Goal: Transaction & Acquisition: Book appointment/travel/reservation

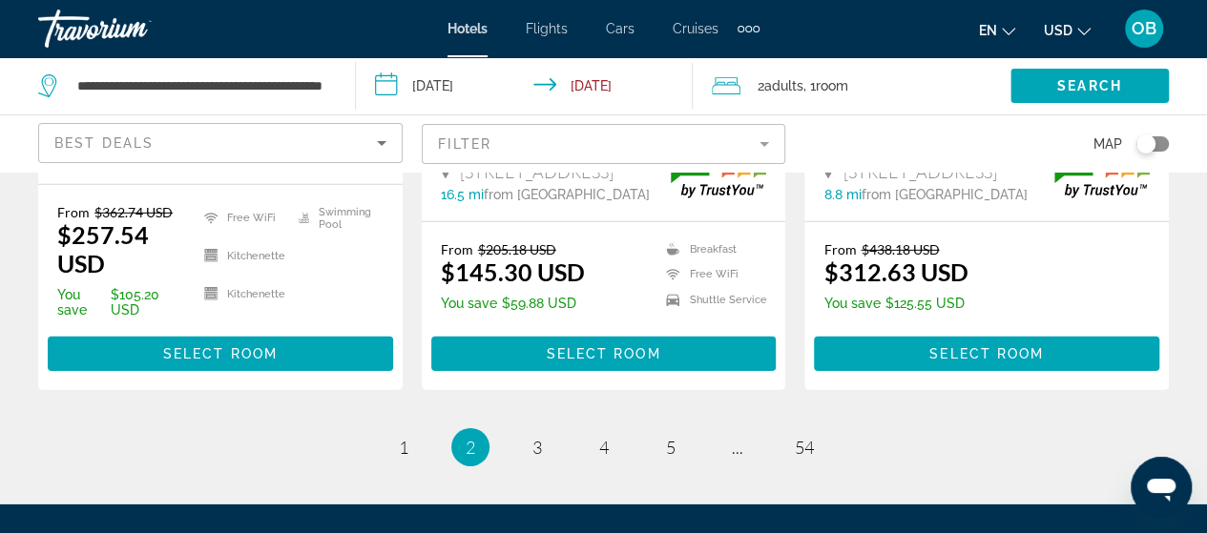
scroll to position [3002, 0]
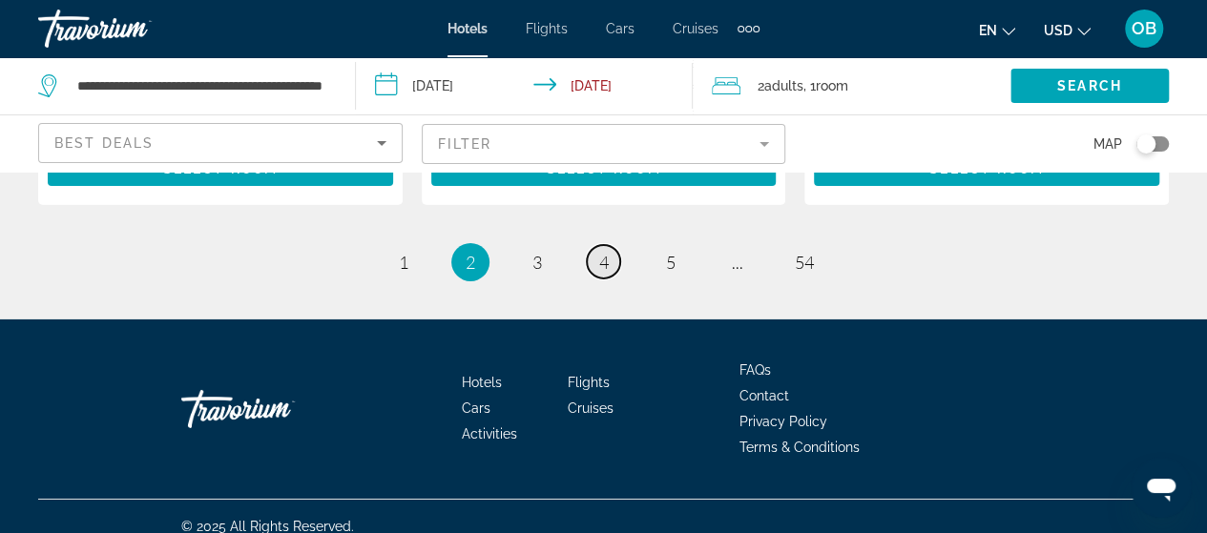
click at [607, 252] on span "4" at bounding box center [604, 262] width 10 height 21
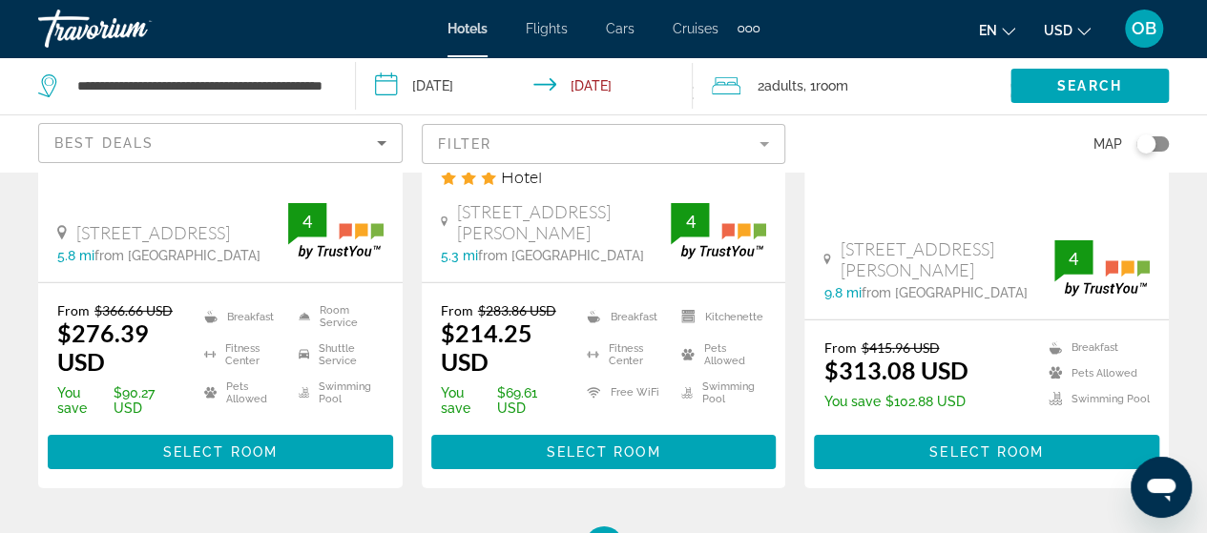
scroll to position [2787, 0]
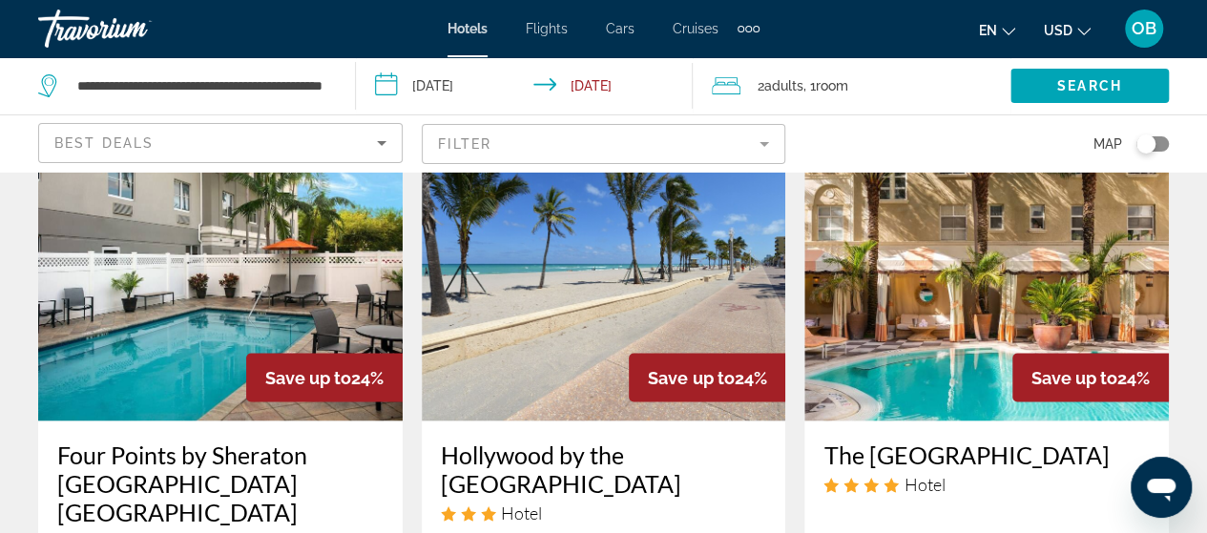
scroll to position [1641, 0]
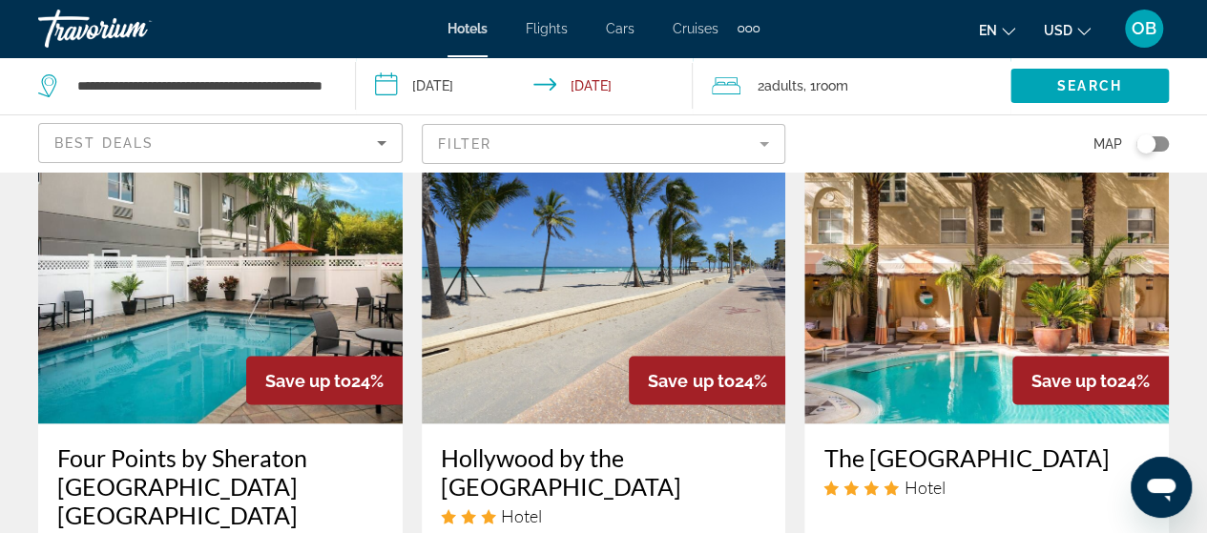
click at [510, 453] on h3 "Hollywood by the [GEOGRAPHIC_DATA]" at bounding box center [604, 471] width 326 height 57
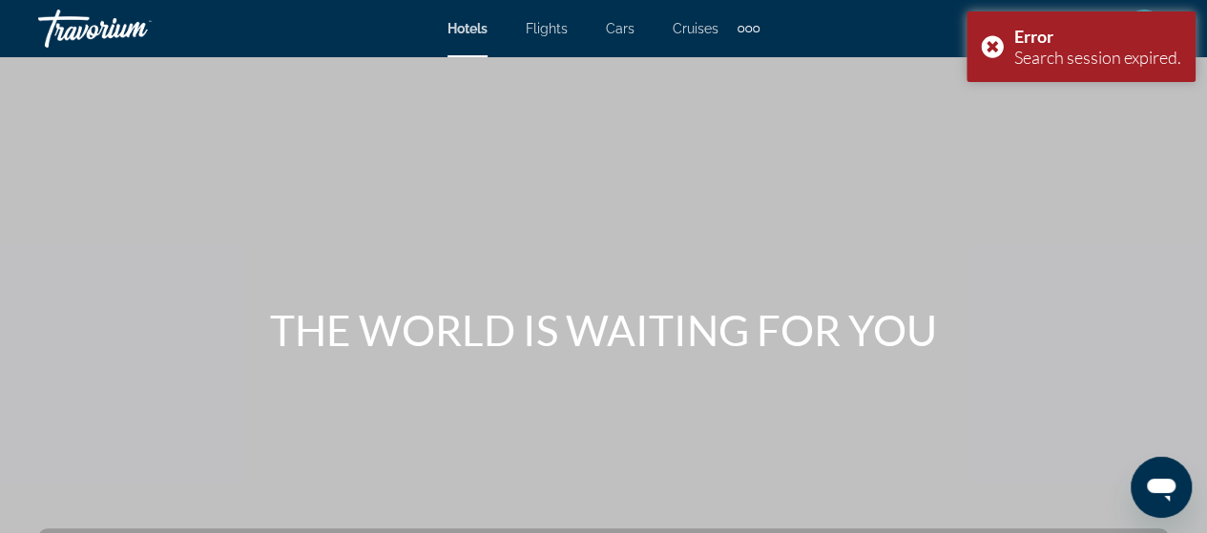
click at [873, 180] on div "Main content" at bounding box center [603, 286] width 1207 height 573
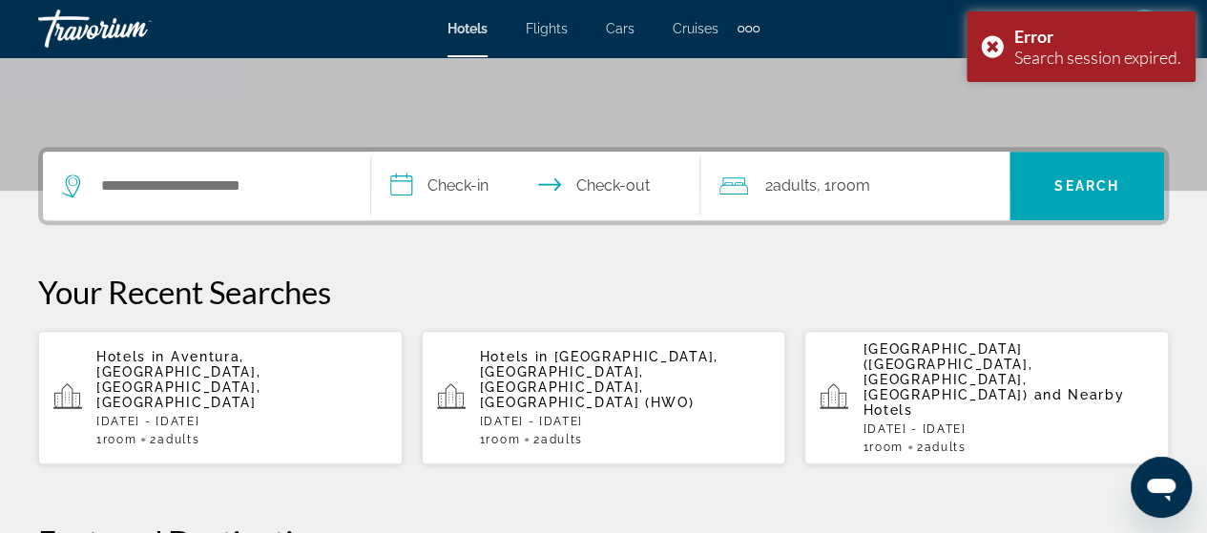
scroll to position [420, 0]
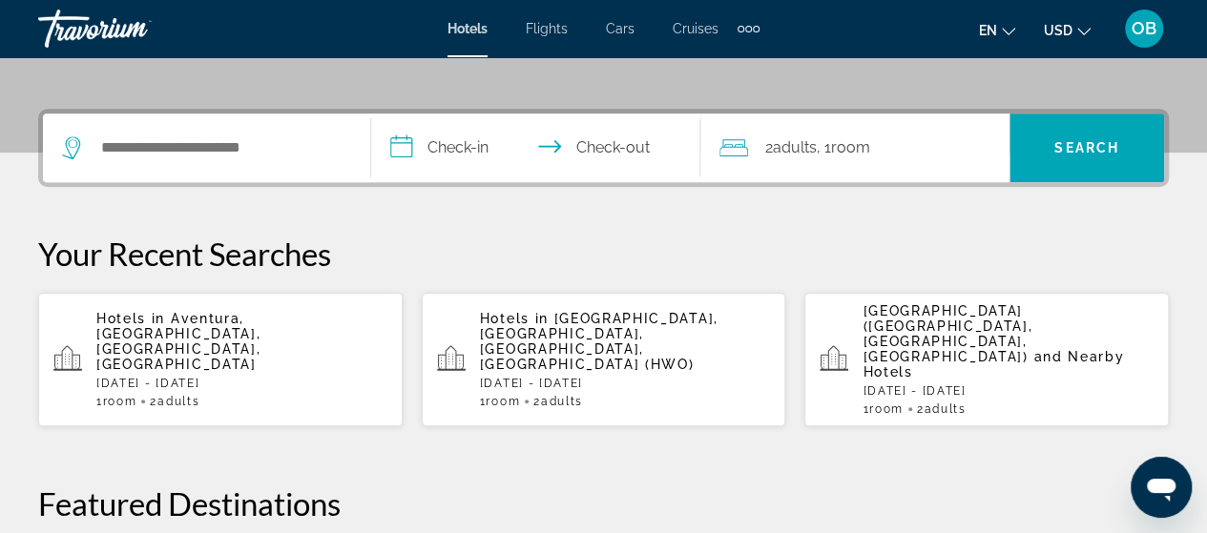
click at [1042, 349] on span "and Nearby Hotels" at bounding box center [993, 364] width 261 height 31
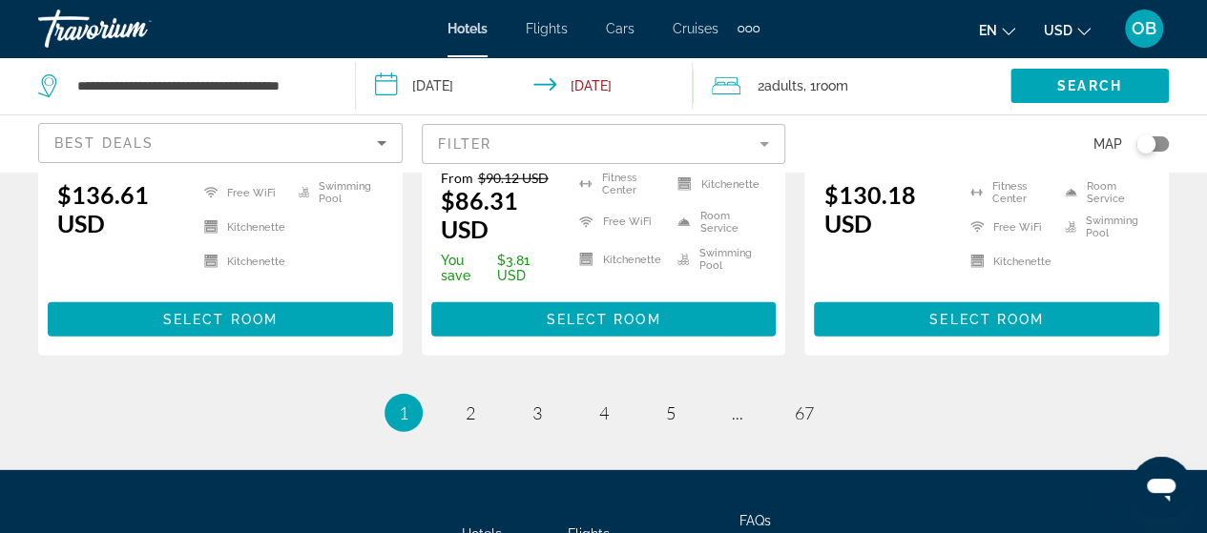
scroll to position [2749, 0]
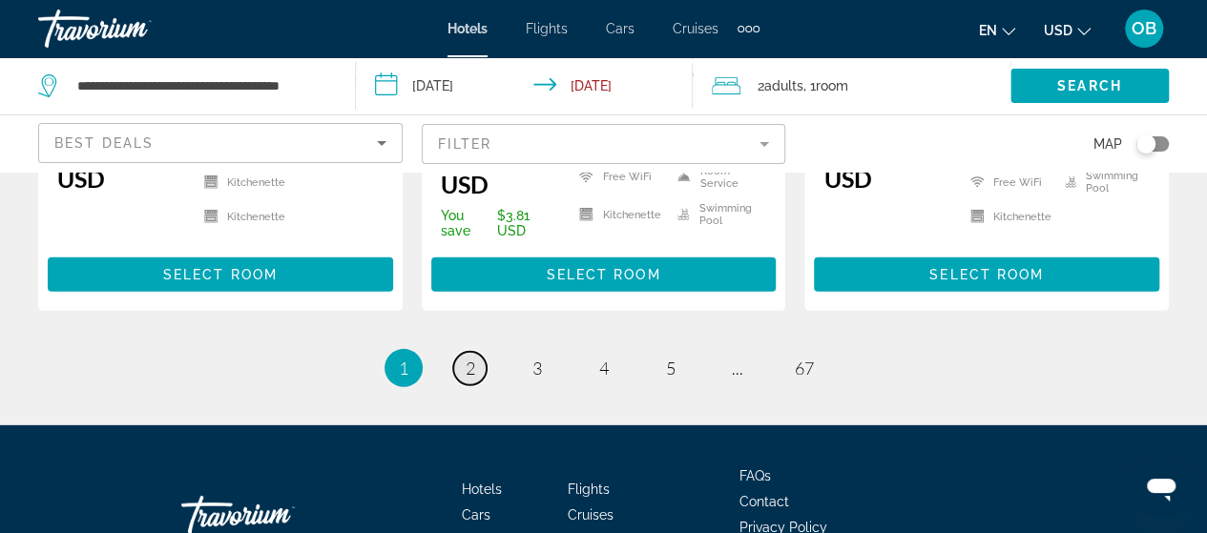
click at [468, 379] on span "2" at bounding box center [471, 368] width 10 height 21
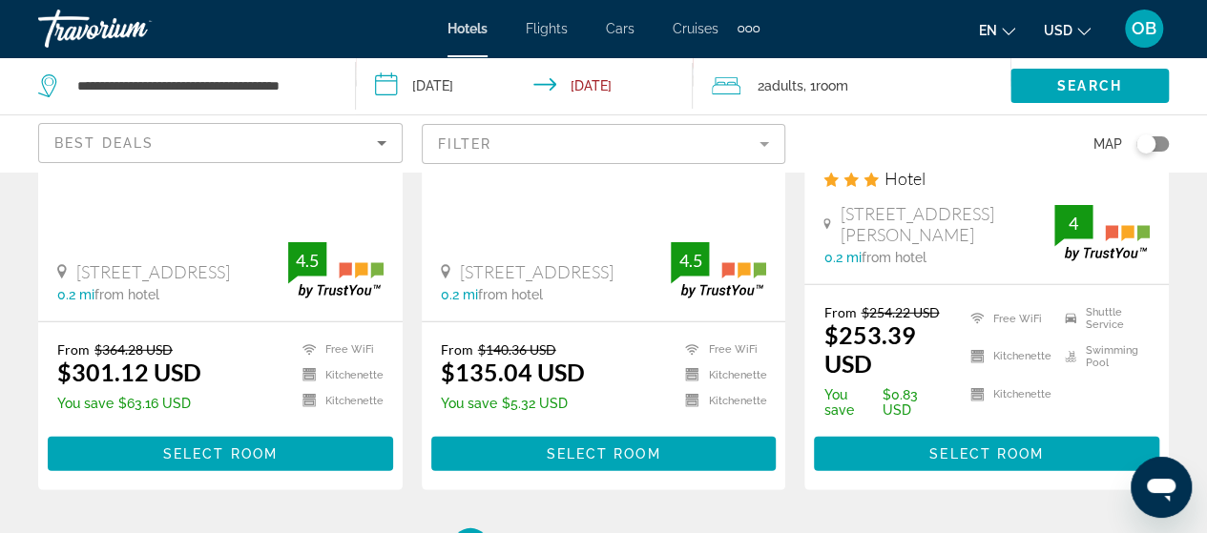
scroll to position [2672, 0]
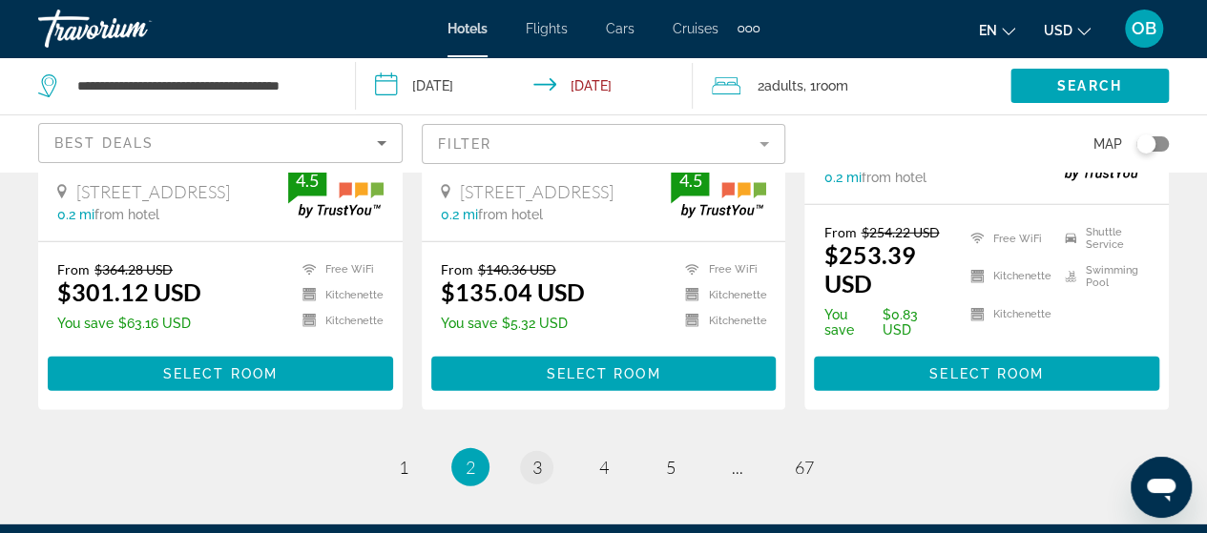
click at [542, 451] on link "page 3" at bounding box center [536, 467] width 33 height 33
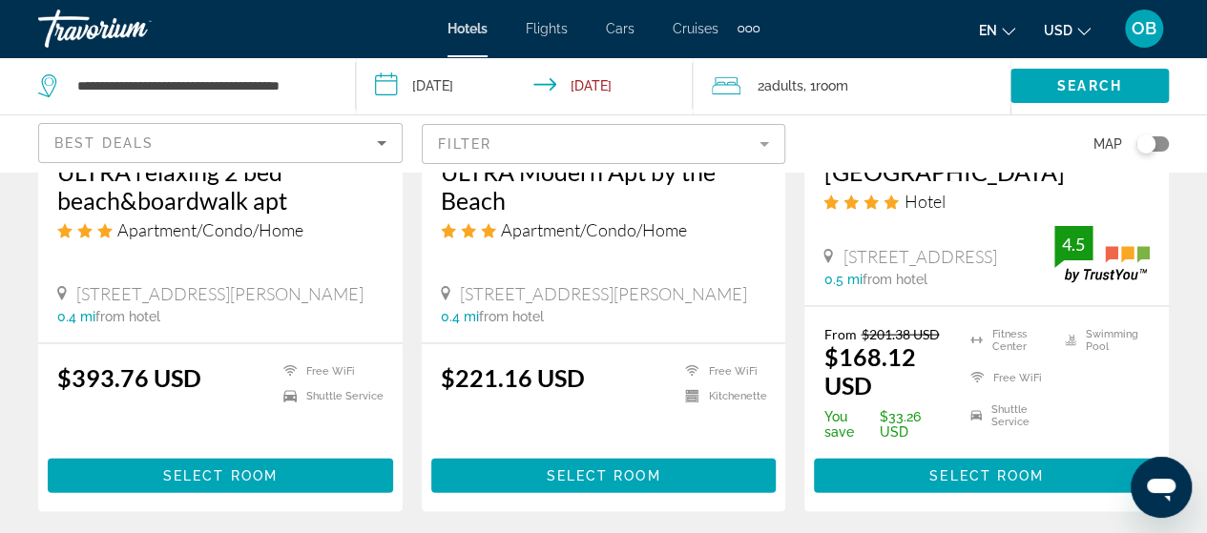
scroll to position [1832, 0]
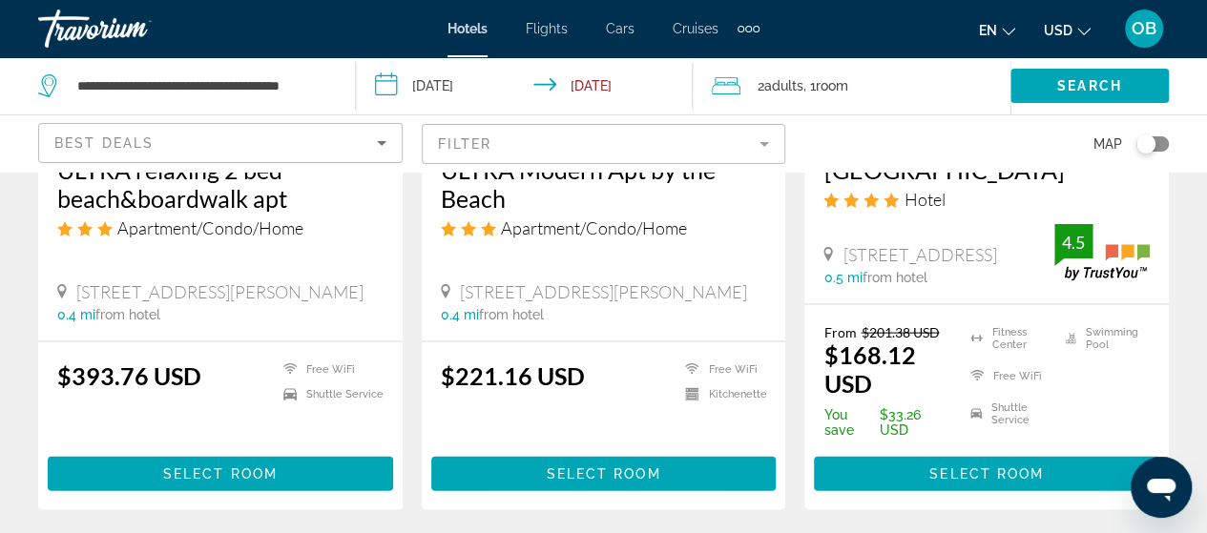
click at [1005, 184] on h3 "[GEOGRAPHIC_DATA]" at bounding box center [987, 170] width 326 height 29
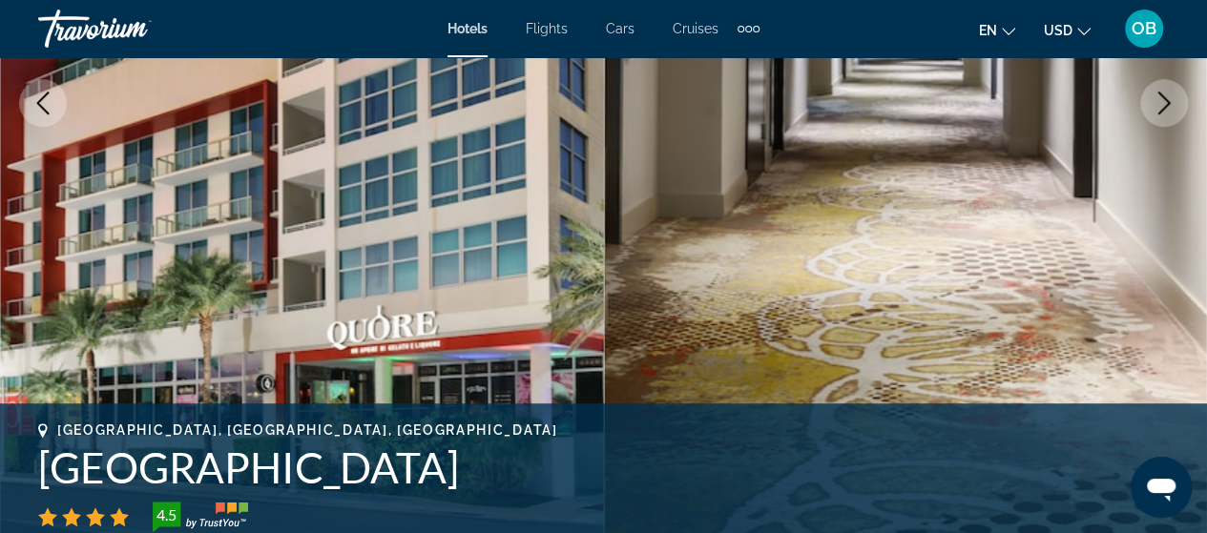
scroll to position [382, 0]
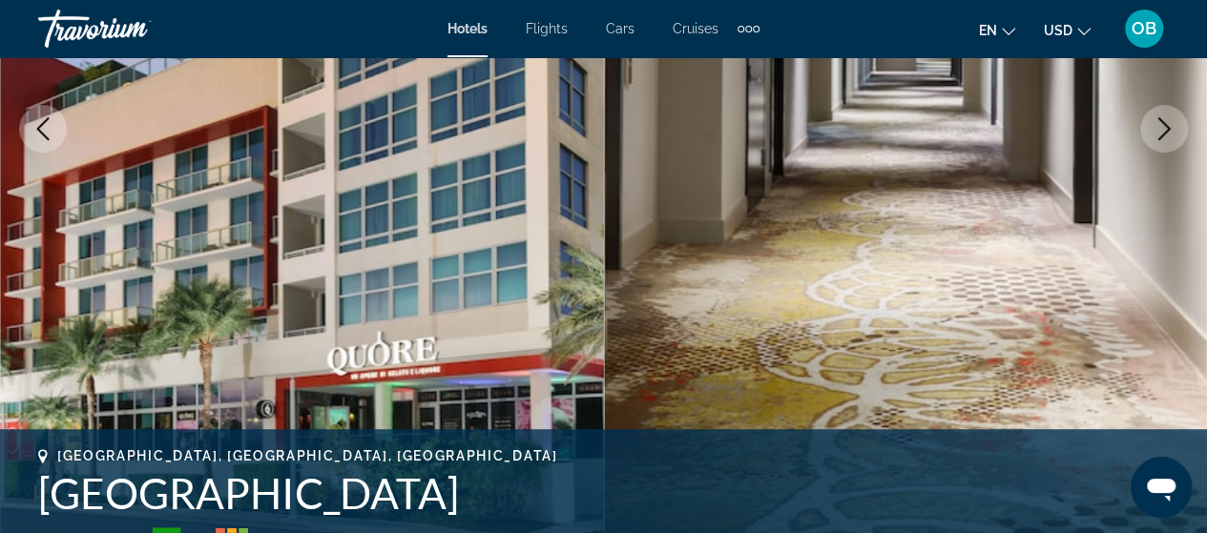
click at [1160, 132] on icon "Next image" at bounding box center [1164, 128] width 23 height 23
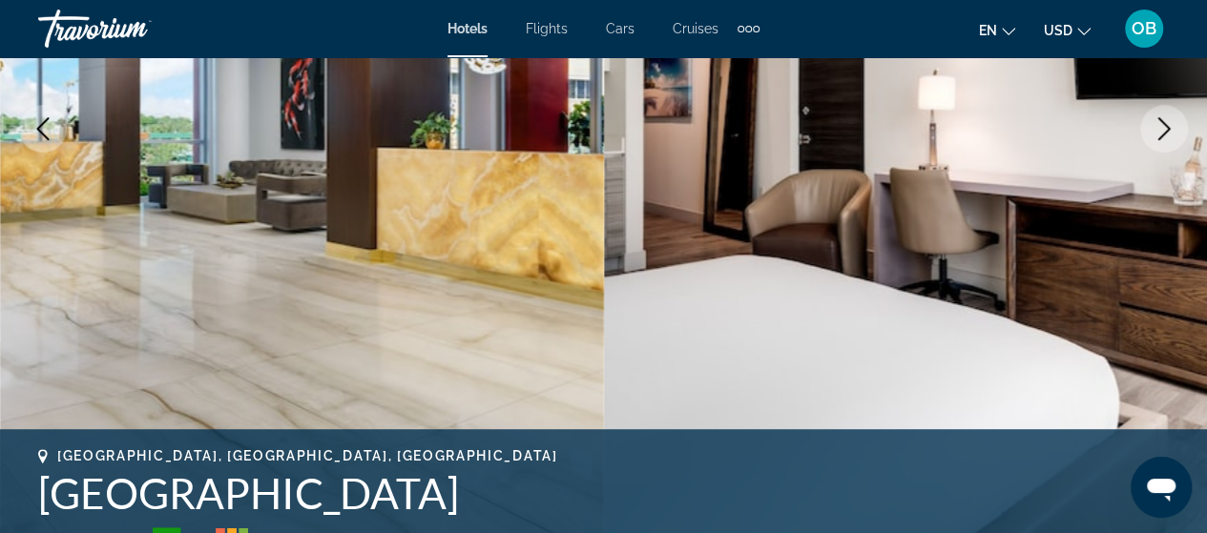
click at [1160, 132] on icon "Next image" at bounding box center [1164, 128] width 23 height 23
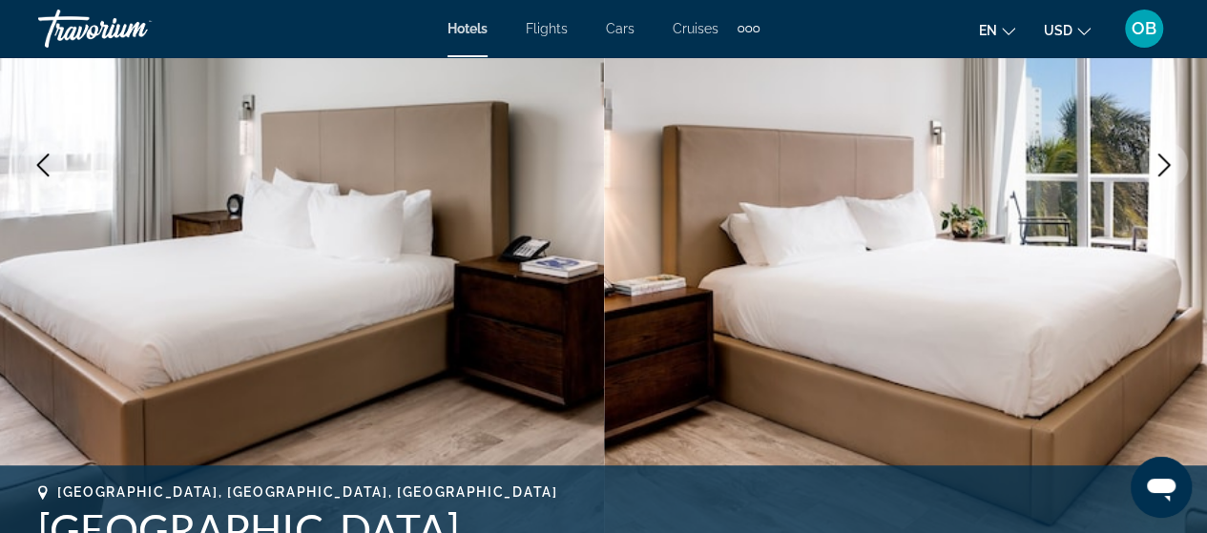
scroll to position [344, 0]
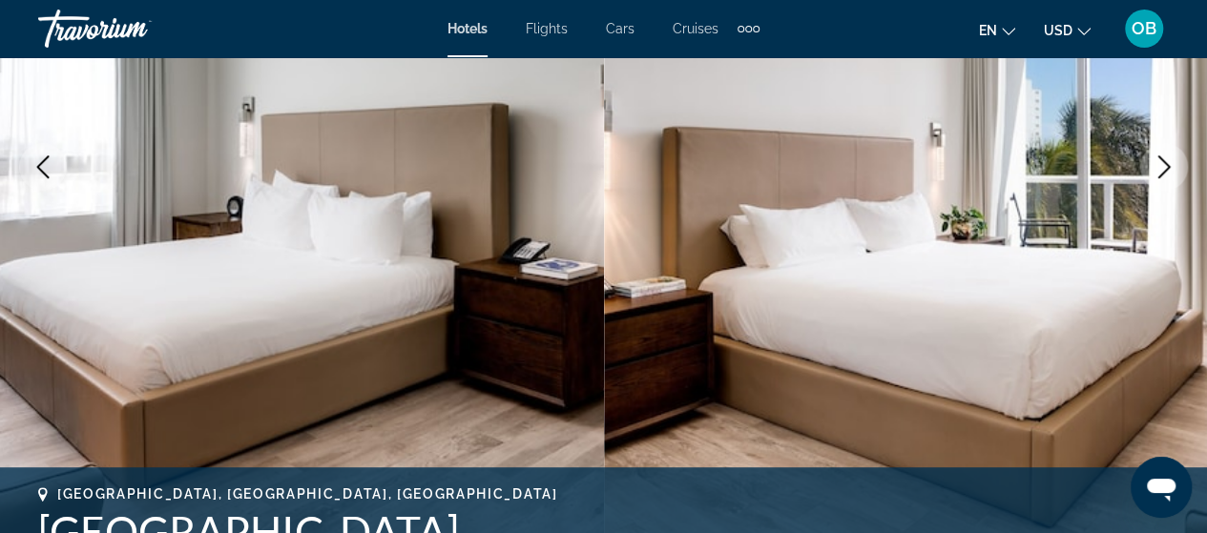
click at [1166, 162] on icon "Next image" at bounding box center [1164, 167] width 23 height 23
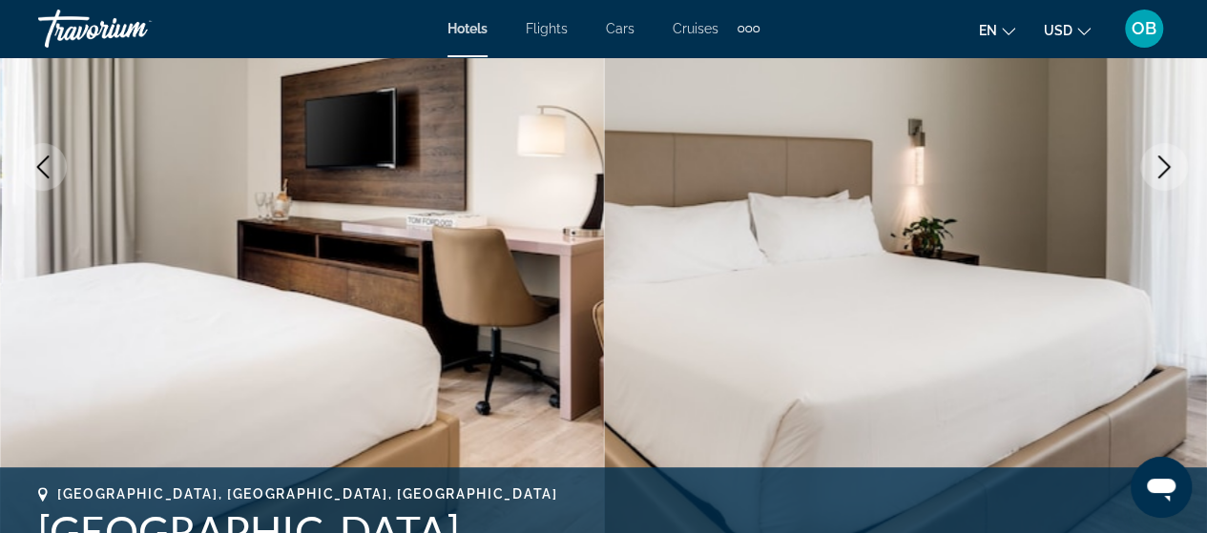
click at [1166, 162] on icon "Next image" at bounding box center [1164, 167] width 23 height 23
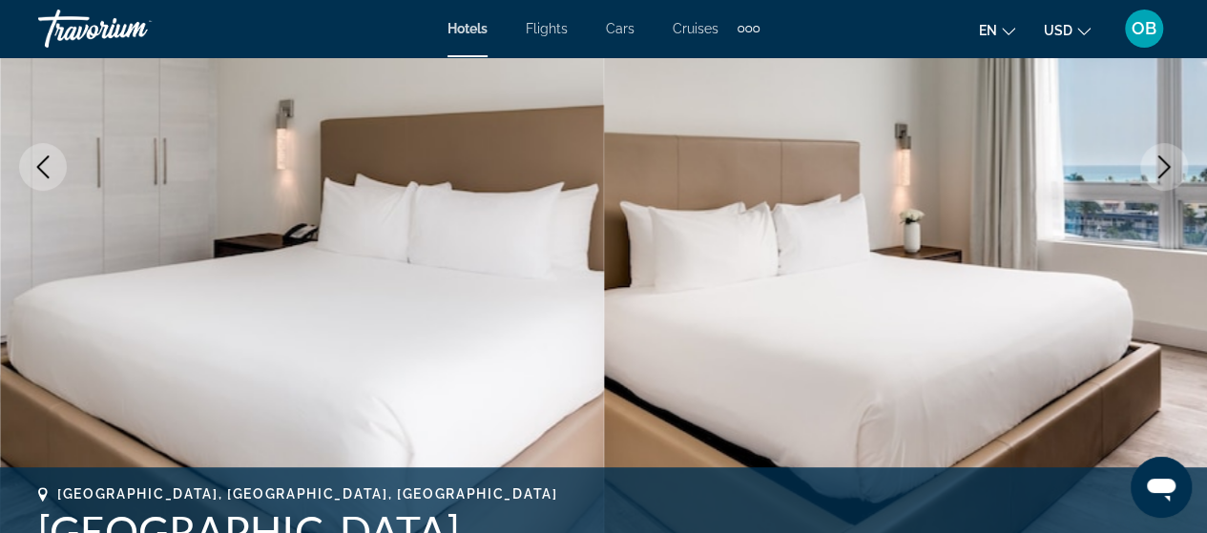
click at [1166, 162] on icon "Next image" at bounding box center [1164, 167] width 23 height 23
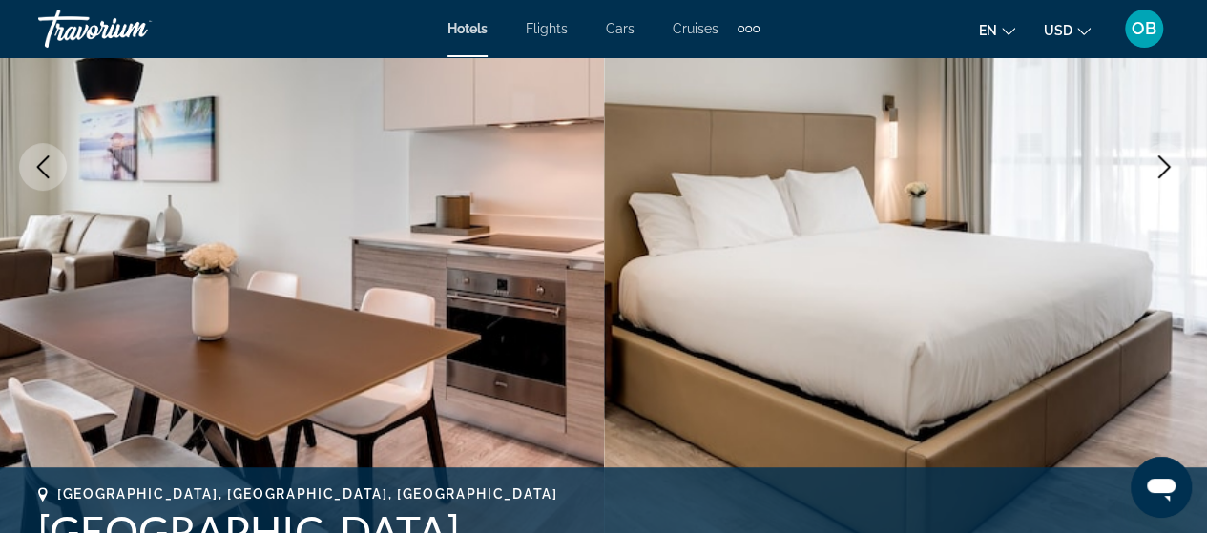
click at [1166, 162] on icon "Next image" at bounding box center [1164, 167] width 23 height 23
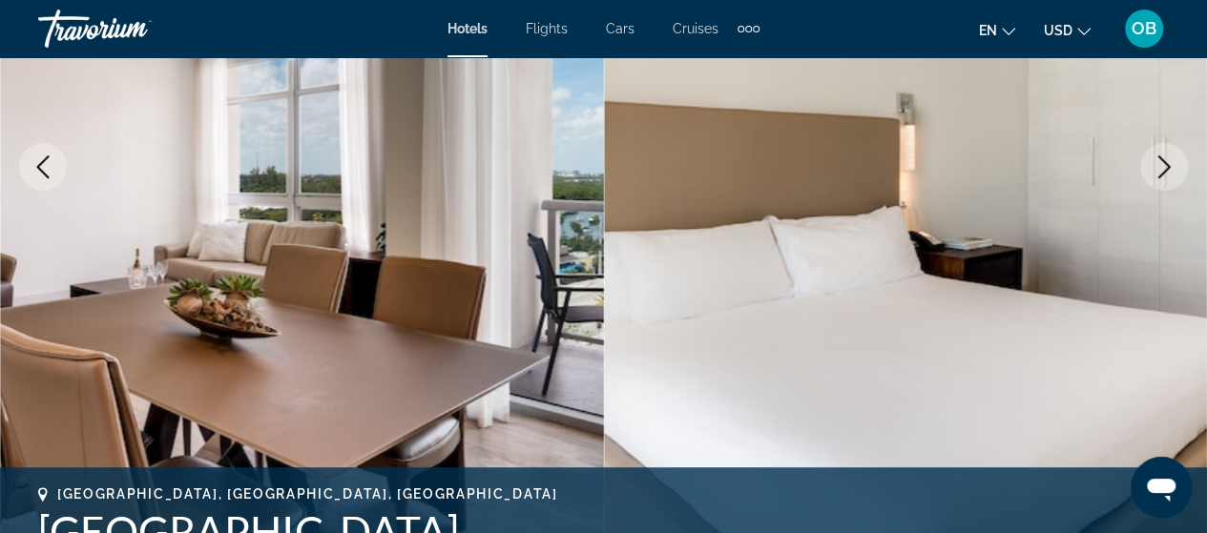
click at [1166, 162] on icon "Next image" at bounding box center [1164, 167] width 23 height 23
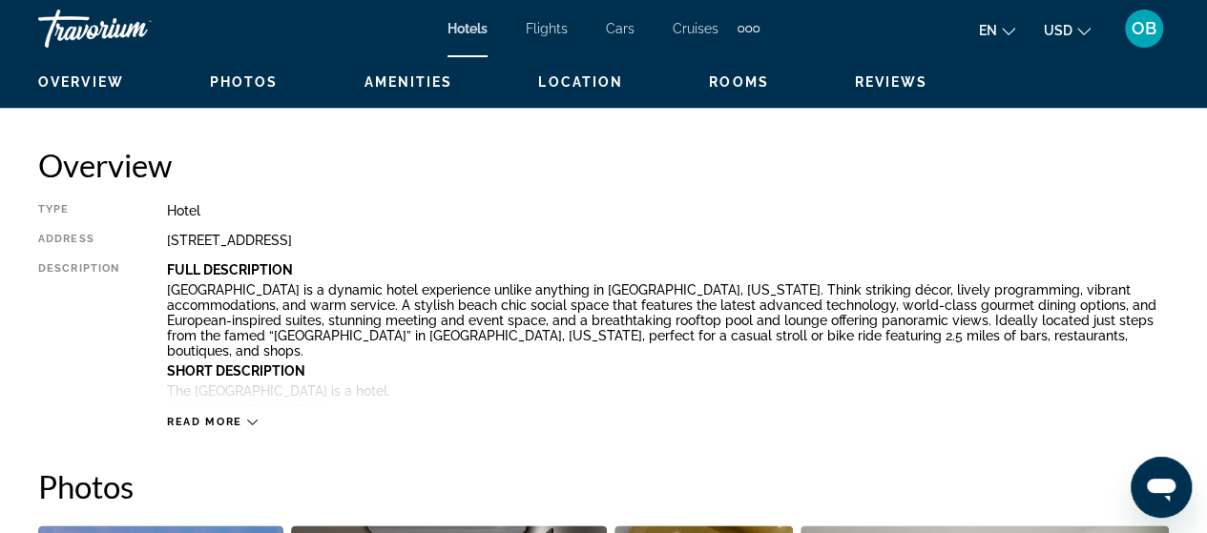
scroll to position [916, 0]
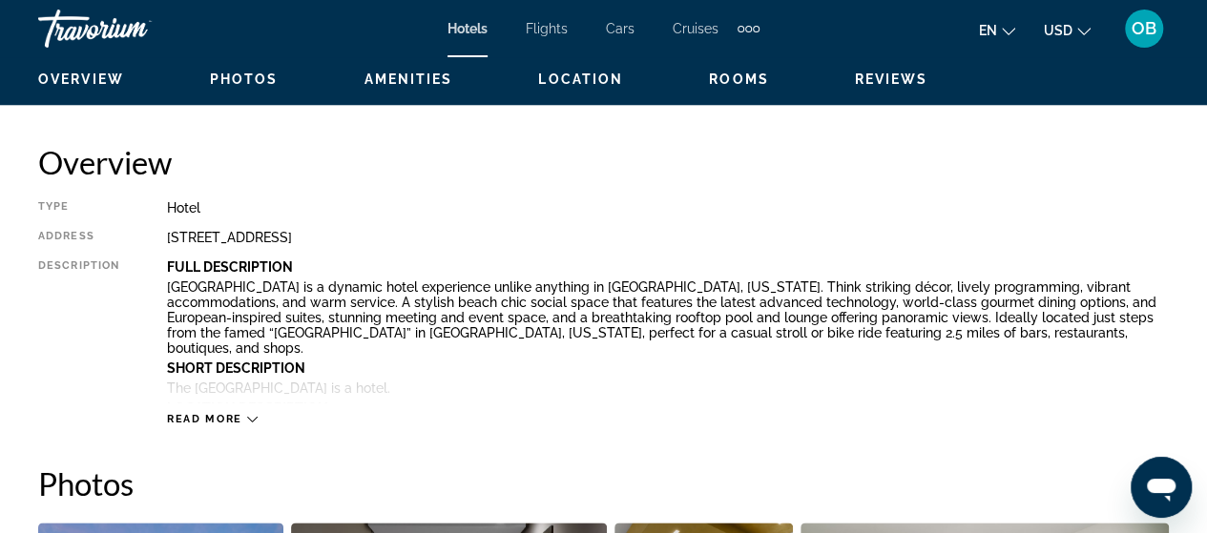
click at [247, 417] on icon "Main content" at bounding box center [252, 420] width 10 height 6
click at [247, 403] on div "Full Description [GEOGRAPHIC_DATA] is a dynamic hotel experience unlike anythin…" at bounding box center [668, 331] width 1002 height 143
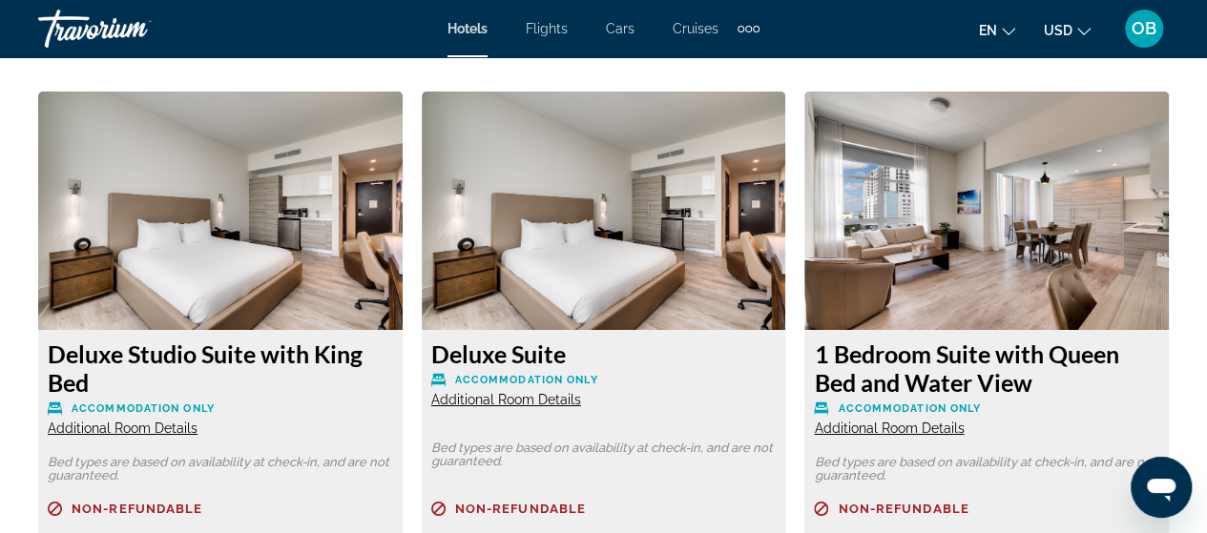
scroll to position [3283, 0]
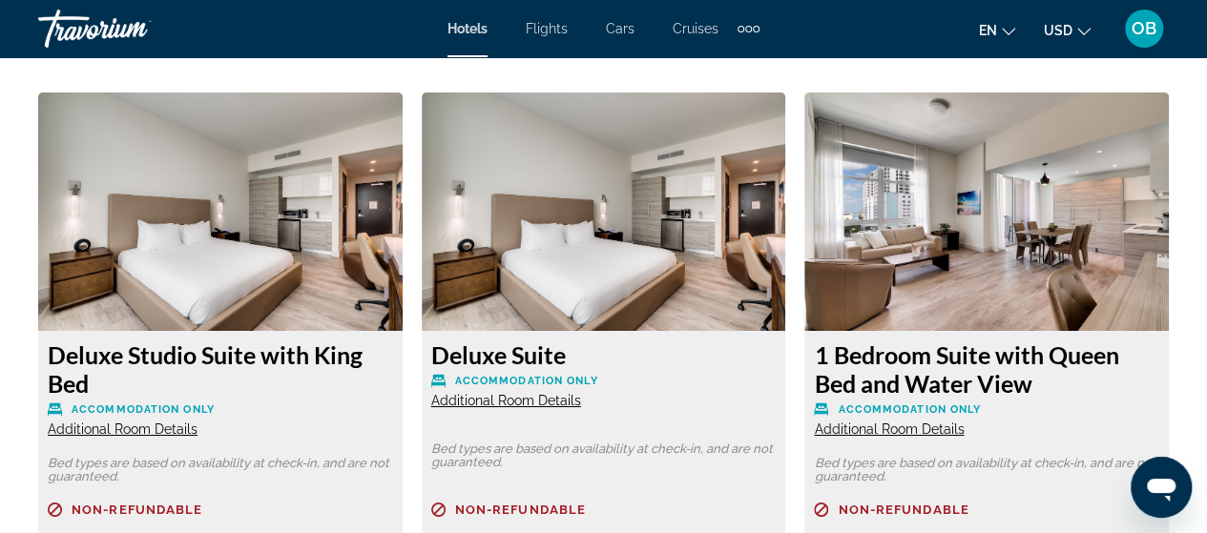
click at [183, 264] on img "Main content" at bounding box center [220, 212] width 365 height 239
click at [157, 429] on span "Additional Room Details" at bounding box center [123, 429] width 150 height 15
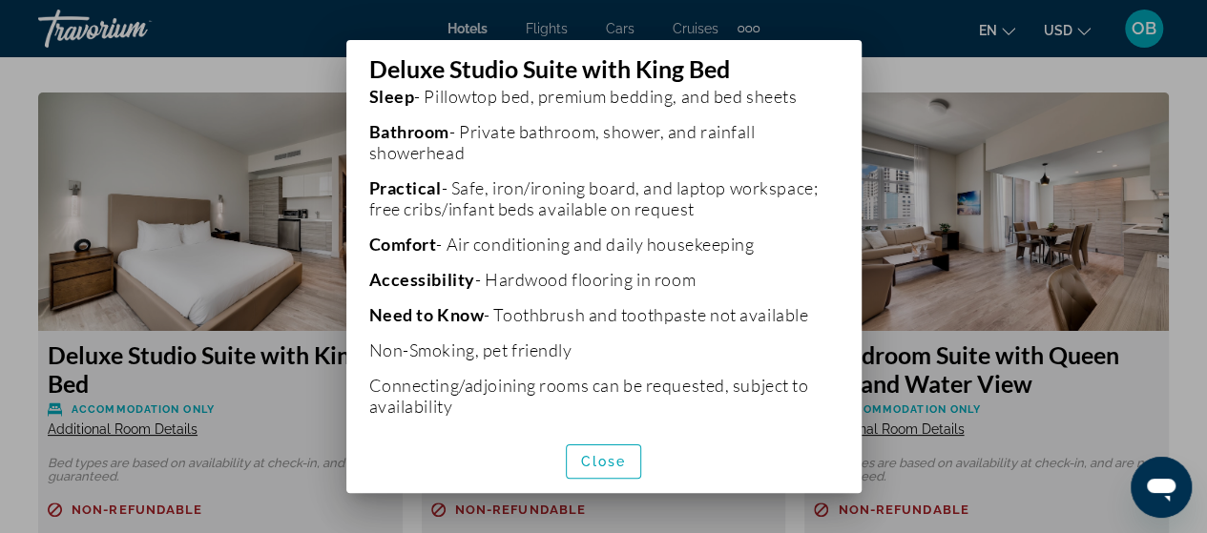
scroll to position [621, 0]
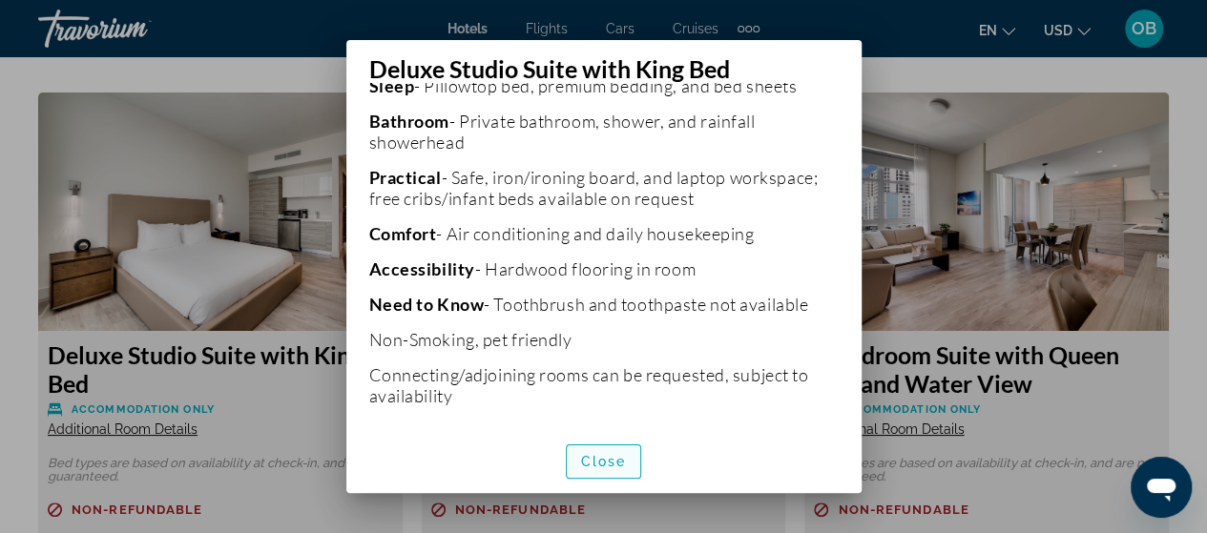
click at [601, 462] on span "Close" at bounding box center [604, 461] width 46 height 15
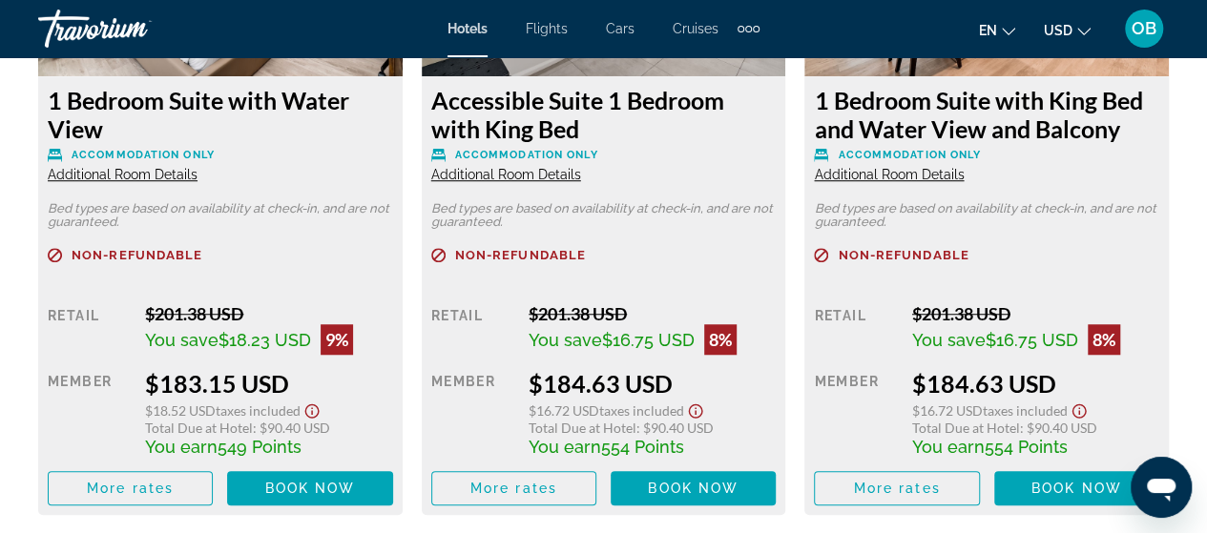
scroll to position [4237, 0]
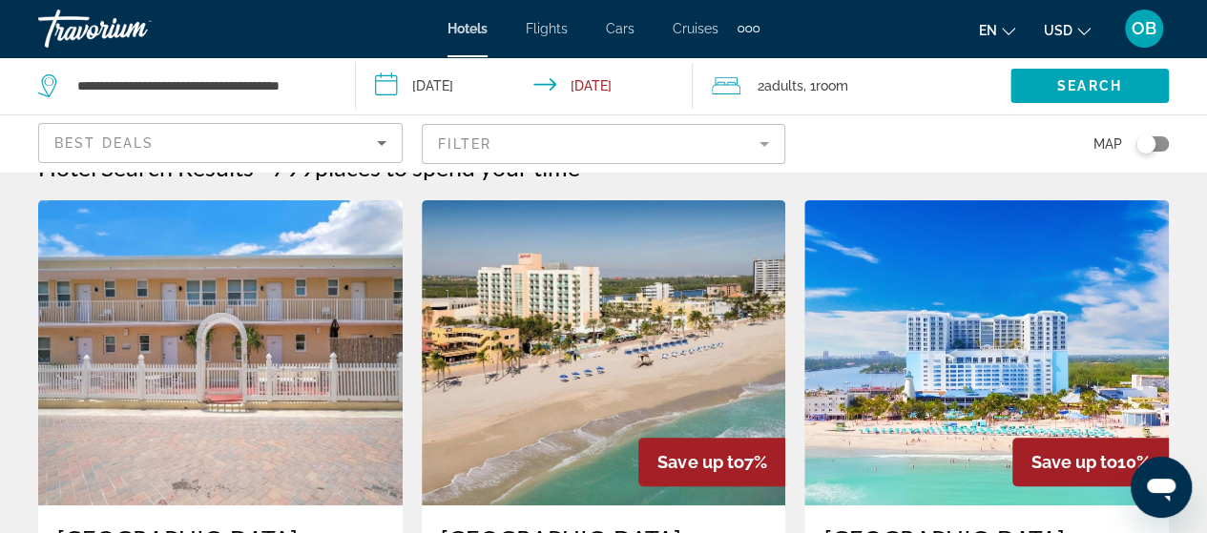
scroll to position [153, 0]
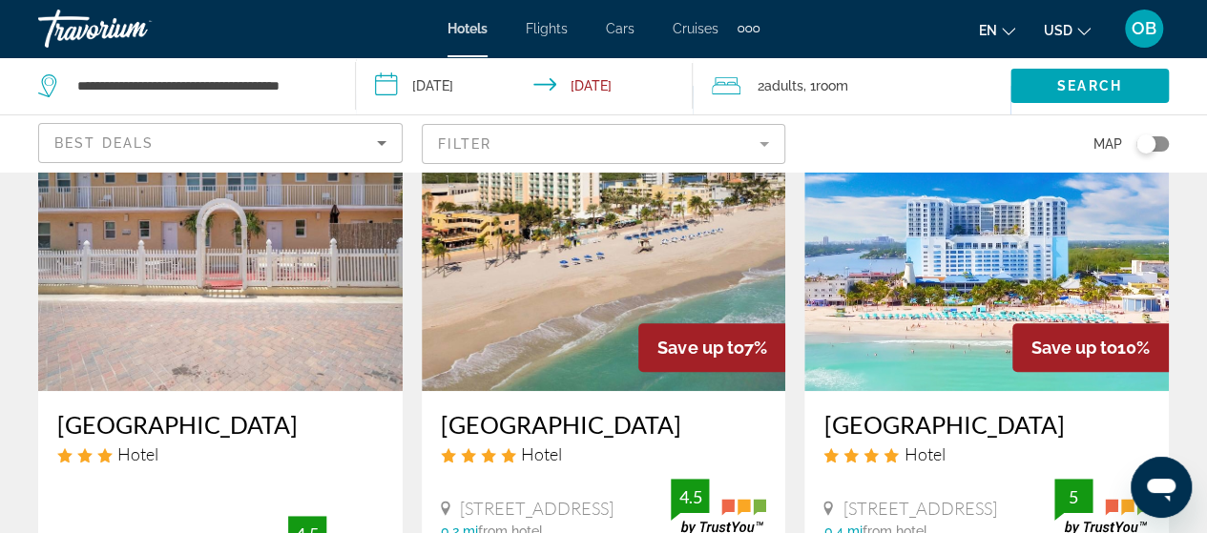
click at [763, 145] on mat-form-field "Filter" at bounding box center [604, 144] width 365 height 40
